Goal: Task Accomplishment & Management: Manage account settings

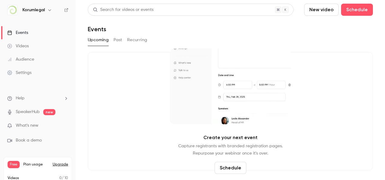
click at [16, 61] on div "Audience" at bounding box center [20, 59] width 27 height 6
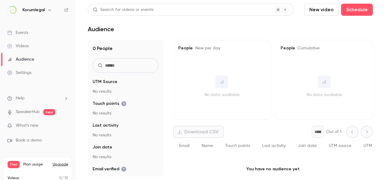
click at [22, 34] on div "Events" at bounding box center [17, 33] width 21 height 6
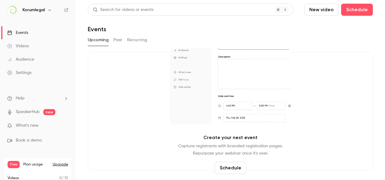
click at [117, 41] on button "Past" at bounding box center [117, 40] width 9 height 10
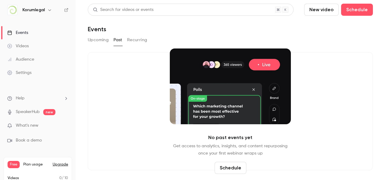
click at [139, 43] on button "Recurring" at bounding box center [137, 40] width 20 height 10
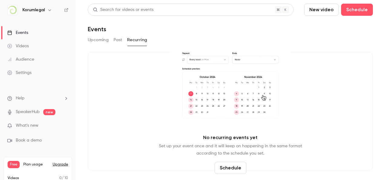
click at [25, 49] on link "Videos" at bounding box center [38, 45] width 76 height 13
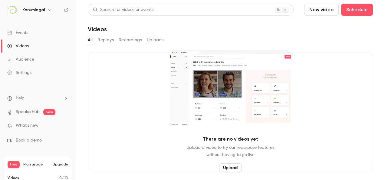
click at [28, 56] on div "Audience" at bounding box center [20, 59] width 27 height 6
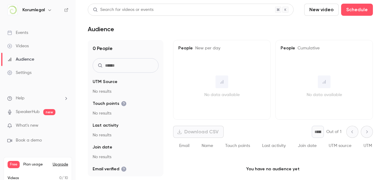
click at [24, 76] on link "Settings" at bounding box center [38, 72] width 76 height 13
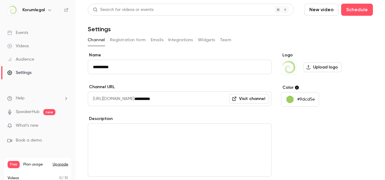
click at [200, 38] on button "Widgets" at bounding box center [206, 40] width 17 height 10
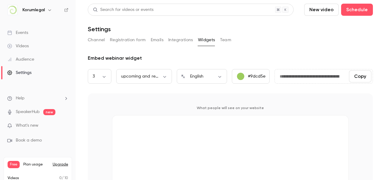
click at [228, 38] on button "Team" at bounding box center [225, 40] width 11 height 10
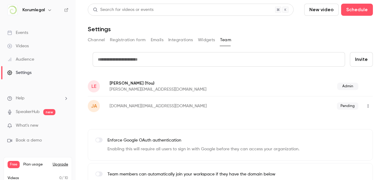
click at [177, 38] on button "Integrations" at bounding box center [180, 40] width 25 height 10
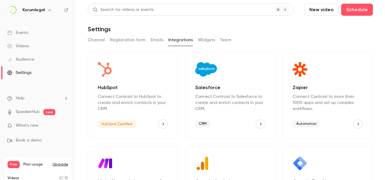
click at [161, 123] on icon "HubSpot" at bounding box center [163, 124] width 4 height 4
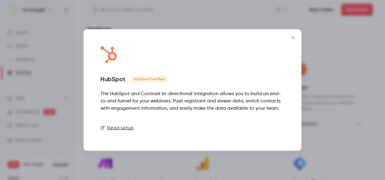
click at [269, 126] on link "Connect" at bounding box center [269, 128] width 30 height 12
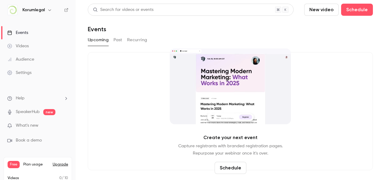
click at [49, 11] on icon "button" at bounding box center [49, 10] width 5 height 5
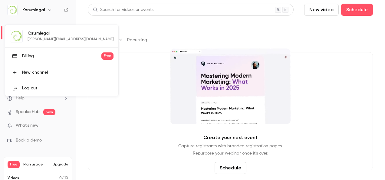
click at [48, 87] on div "Log out" at bounding box center [67, 88] width 91 height 6
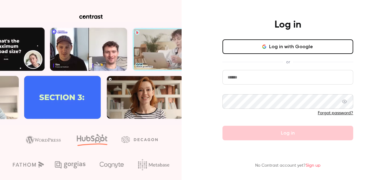
type input "*****"
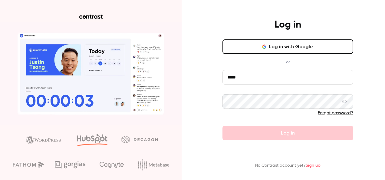
click at [246, 81] on input "*****" at bounding box center [287, 77] width 131 height 15
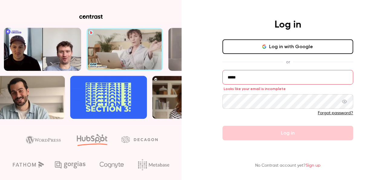
click at [343, 97] on span at bounding box center [344, 101] width 5 height 15
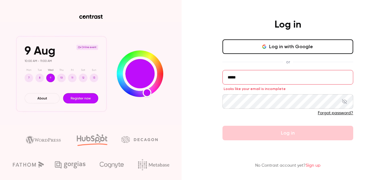
drag, startPoint x: 268, startPoint y: 74, endPoint x: 221, endPoint y: 73, distance: 47.2
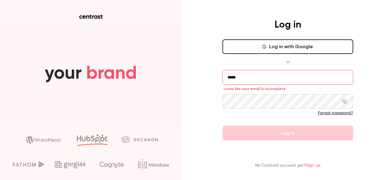
click at [221, 73] on div "Log in Log in with Google or ***** Looks like your email is incomplete Forgot p…" at bounding box center [287, 79] width 157 height 121
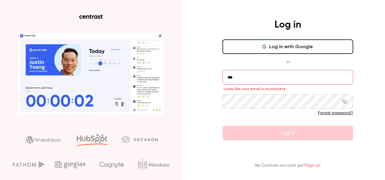
type input "**********"
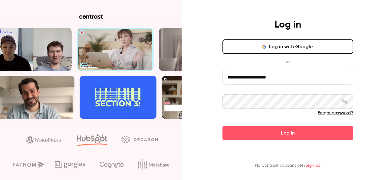
click at [221, 103] on div "**********" at bounding box center [287, 79] width 157 height 121
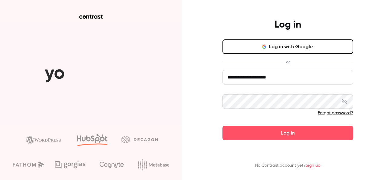
click at [205, 109] on div "**********" at bounding box center [192, 90] width 385 height 180
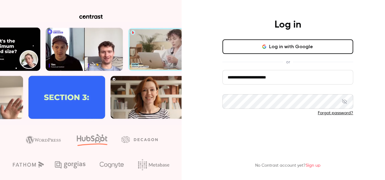
click at [251, 133] on button "Log in" at bounding box center [287, 133] width 131 height 15
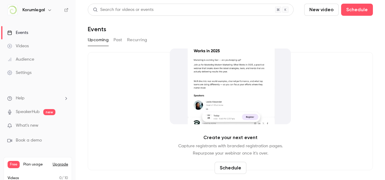
click at [32, 72] on link "Settings" at bounding box center [38, 72] width 76 height 13
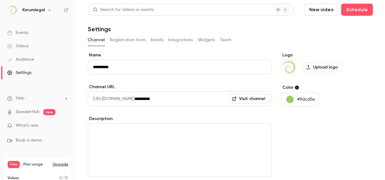
click at [224, 42] on button "Team" at bounding box center [225, 40] width 11 height 10
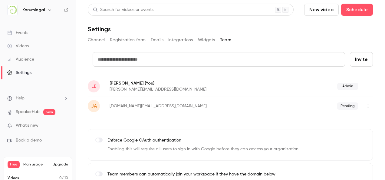
click at [352, 57] on button "Invite" at bounding box center [361, 59] width 23 height 15
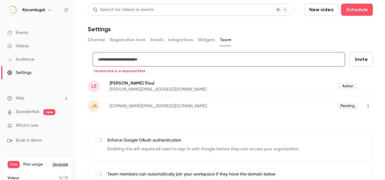
click at [189, 56] on input "text" at bounding box center [219, 59] width 252 height 15
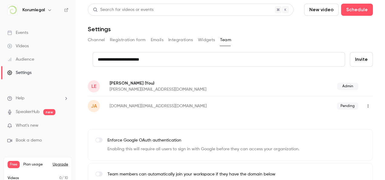
type input "**********"
click at [359, 56] on button "Invite" at bounding box center [361, 59] width 23 height 15
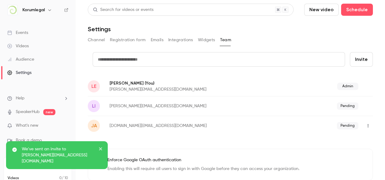
drag, startPoint x: 77, startPoint y: 0, endPoint x: 42, endPoint y: 48, distance: 59.2
click at [42, 48] on link "Videos" at bounding box center [38, 45] width 76 height 13
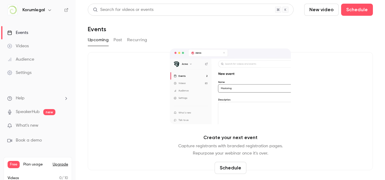
click at [34, 9] on h6 "Korumlegal" at bounding box center [33, 10] width 22 height 6
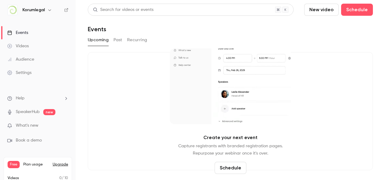
click at [44, 12] on h6 "Korumlegal" at bounding box center [33, 10] width 22 height 6
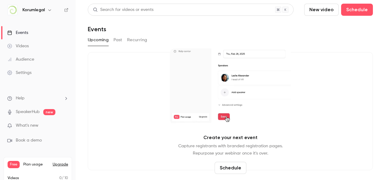
click at [46, 11] on button "button" at bounding box center [49, 9] width 7 height 7
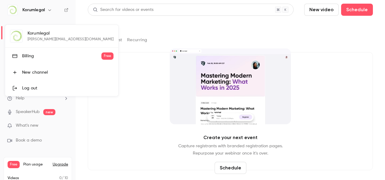
click at [94, 121] on div at bounding box center [192, 90] width 385 height 180
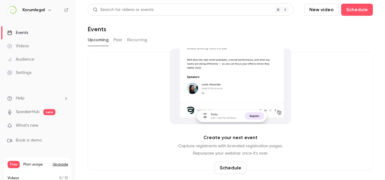
click at [31, 73] on div "Settings" at bounding box center [19, 73] width 24 height 6
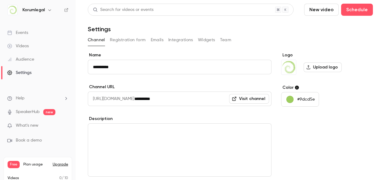
click at [224, 38] on button "Team" at bounding box center [225, 40] width 11 height 10
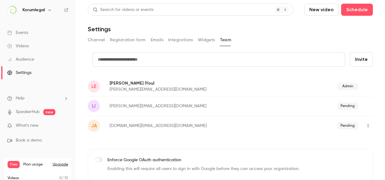
click at [177, 41] on button "Integrations" at bounding box center [180, 40] width 25 height 10
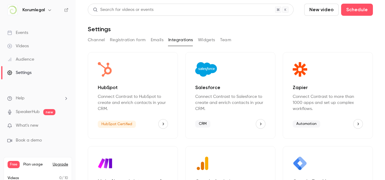
click at [220, 39] on button "Team" at bounding box center [225, 40] width 11 height 10
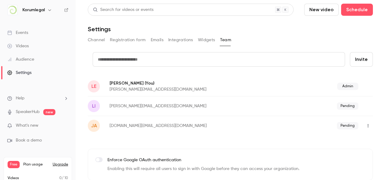
click at [365, 124] on icon "button" at bounding box center [367, 125] width 5 height 4
click at [352, 110] on div at bounding box center [192, 90] width 385 height 180
click at [342, 102] on div "li lily.evans@korumlegal.com Pending" at bounding box center [230, 106] width 285 height 20
drag, startPoint x: 128, startPoint y: 103, endPoint x: 182, endPoint y: 106, distance: 53.3
click at [182, 106] on p "[PERSON_NAME][EMAIL_ADDRESS][DOMAIN_NAME]" at bounding box center [191, 106] width 162 height 6
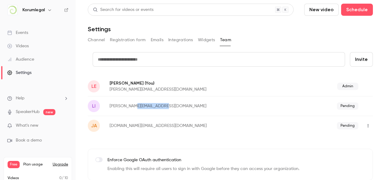
drag, startPoint x: 182, startPoint y: 106, endPoint x: 192, endPoint y: 105, distance: 10.9
click at [192, 105] on p "[PERSON_NAME][EMAIL_ADDRESS][DOMAIN_NAME]" at bounding box center [191, 106] width 162 height 6
click at [308, 85] on div "Admin" at bounding box center [322, 86] width 101 height 7
click at [241, 63] on input "text" at bounding box center [219, 59] width 252 height 15
type input "**********"
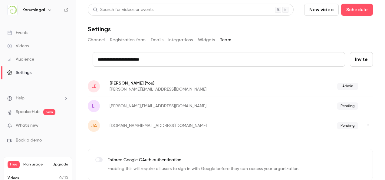
click at [350, 63] on button "Invite" at bounding box center [361, 59] width 23 height 15
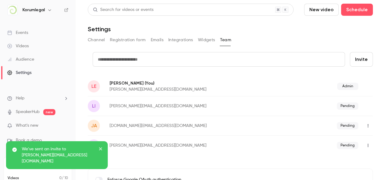
click at [102, 151] on icon "close" at bounding box center [101, 148] width 4 height 5
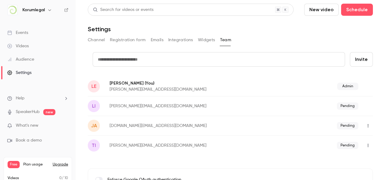
click at [100, 42] on button "Channel" at bounding box center [96, 40] width 17 height 10
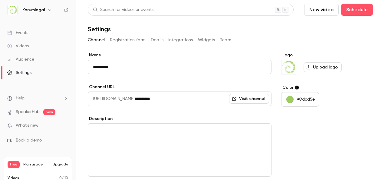
click at [31, 35] on link "Events" at bounding box center [38, 32] width 76 height 13
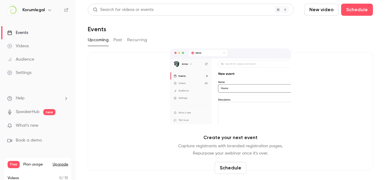
click at [120, 40] on button "Past" at bounding box center [117, 40] width 9 height 10
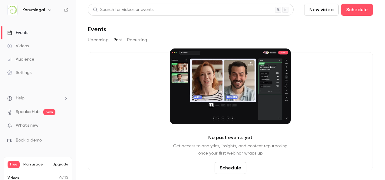
click at [104, 39] on button "Upcoming" at bounding box center [98, 40] width 21 height 10
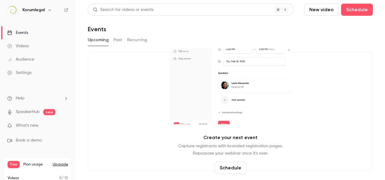
click at [31, 70] on link "Settings" at bounding box center [38, 72] width 76 height 13
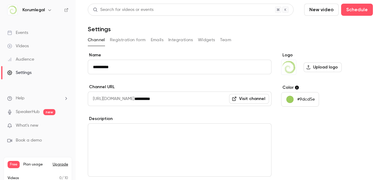
click at [118, 35] on button "Registration form" at bounding box center [128, 40] width 36 height 10
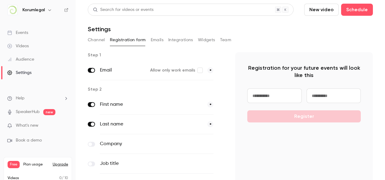
click at [151, 39] on button "Emails" at bounding box center [157, 40] width 13 height 10
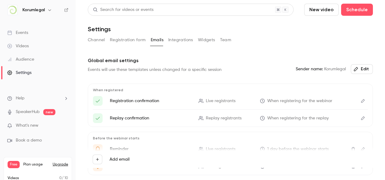
click at [191, 38] on button "Integrations" at bounding box center [180, 40] width 25 height 10
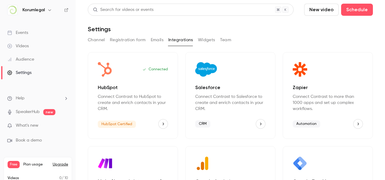
click at [217, 38] on div "Channel Registration form Emails Integrations Widgets Team" at bounding box center [230, 40] width 285 height 10
click at [220, 40] on button "Team" at bounding box center [225, 40] width 11 height 10
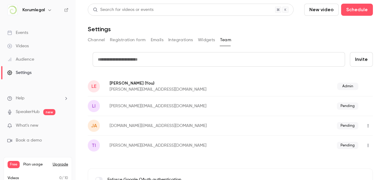
click at [183, 42] on button "Integrations" at bounding box center [180, 40] width 25 height 10
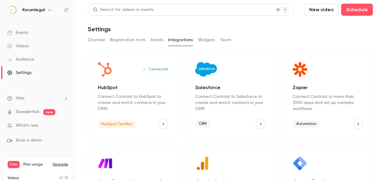
click at [161, 122] on icon "HubSpot" at bounding box center [163, 124] width 4 height 4
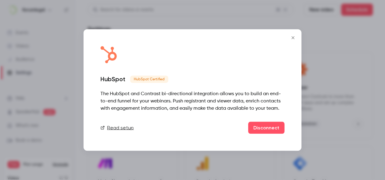
click at [292, 32] on button "Close" at bounding box center [293, 38] width 12 height 12
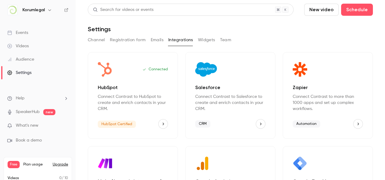
click at [223, 39] on button "Team" at bounding box center [225, 40] width 11 height 10
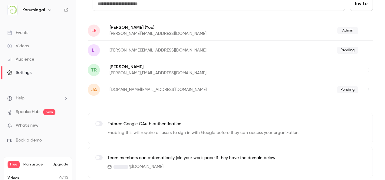
scroll to position [57, 0]
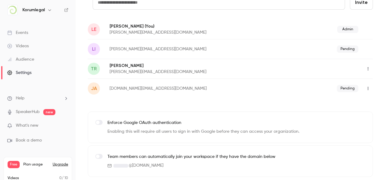
click at [210, 159] on p "Team members can automatically join your workspace if they have the domain below" at bounding box center [191, 156] width 168 height 6
click at [125, 168] on div "Team members can automatically join your workspace if they have the domain belo…" at bounding box center [230, 160] width 285 height 31
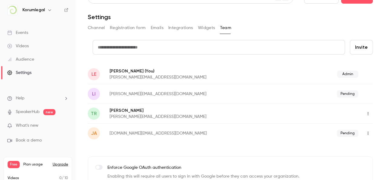
scroll to position [0, 0]
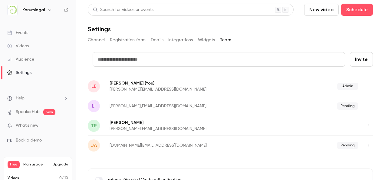
click at [365, 125] on icon "button" at bounding box center [367, 125] width 5 height 4
click at [355, 113] on div at bounding box center [192, 90] width 385 height 180
click at [363, 142] on button "button" at bounding box center [368, 145] width 10 height 10
click at [353, 153] on div "Resend invitation" at bounding box center [352, 154] width 46 height 6
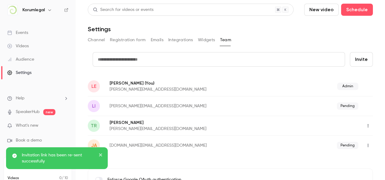
click at [123, 57] on input "text" at bounding box center [219, 59] width 252 height 15
click at [90, 41] on button "Channel" at bounding box center [96, 40] width 17 height 10
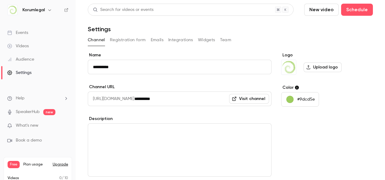
click at [46, 13] on div "Korumlegal" at bounding box center [37, 10] width 61 height 10
click at [49, 10] on icon "button" at bounding box center [49, 10] width 3 height 2
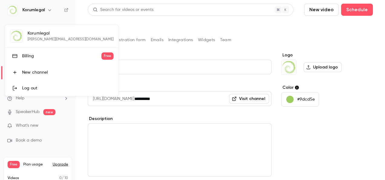
click at [45, 31] on div "Korumlegal lily.evans@korumlegal.com Billing Free New channel Log out" at bounding box center [61, 60] width 113 height 71
click at [48, 32] on div "Korumlegal lily.evans@korumlegal.com Billing Free New channel Log out" at bounding box center [61, 60] width 113 height 71
click at [136, 129] on div at bounding box center [192, 90] width 385 height 180
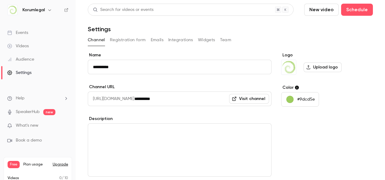
click at [42, 9] on h6 "Korumlegal" at bounding box center [33, 10] width 22 height 6
click at [47, 8] on icon "button" at bounding box center [49, 10] width 5 height 5
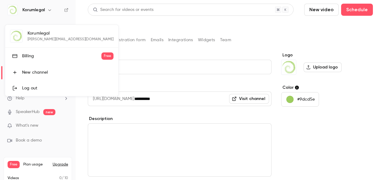
click at [43, 38] on div "Korumlegal lily.evans@korumlegal.com Billing Free New channel Log out" at bounding box center [61, 60] width 113 height 71
click at [154, 161] on div at bounding box center [192, 90] width 385 height 180
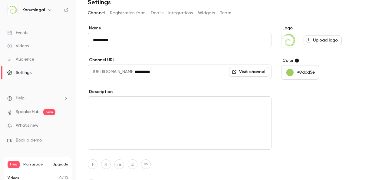
scroll to position [28, 0]
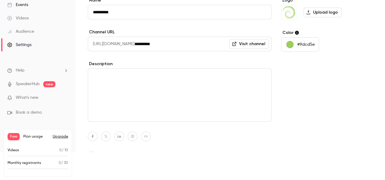
click at [31, 113] on span "Book a demo" at bounding box center [29, 112] width 26 height 6
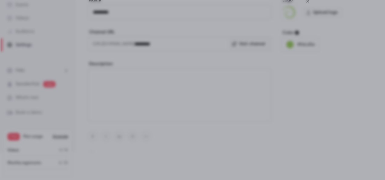
click at [307, 1] on icon "Close" at bounding box center [307, 1] width 3 height 3
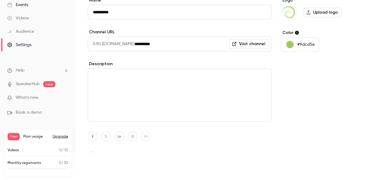
scroll to position [0, 0]
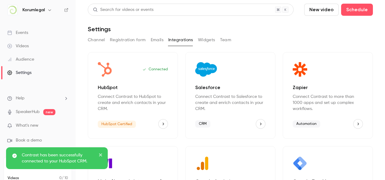
click at [158, 126] on button "HubSpot" at bounding box center [163, 124] width 10 height 10
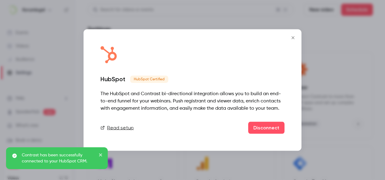
click at [240, 169] on div at bounding box center [192, 90] width 385 height 180
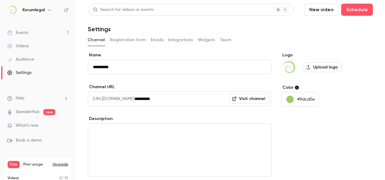
click at [38, 28] on link "Events 1" at bounding box center [38, 32] width 76 height 13
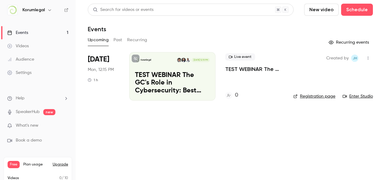
click at [167, 81] on p "TEST WEBINAR The GC's Role in Cybersecurity: Best Practices in Preparation and …" at bounding box center [172, 82] width 75 height 23
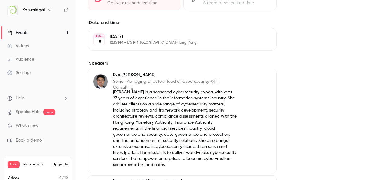
scroll to position [363, 0]
